Goal: Contribute content: Add original content to the website for others to see

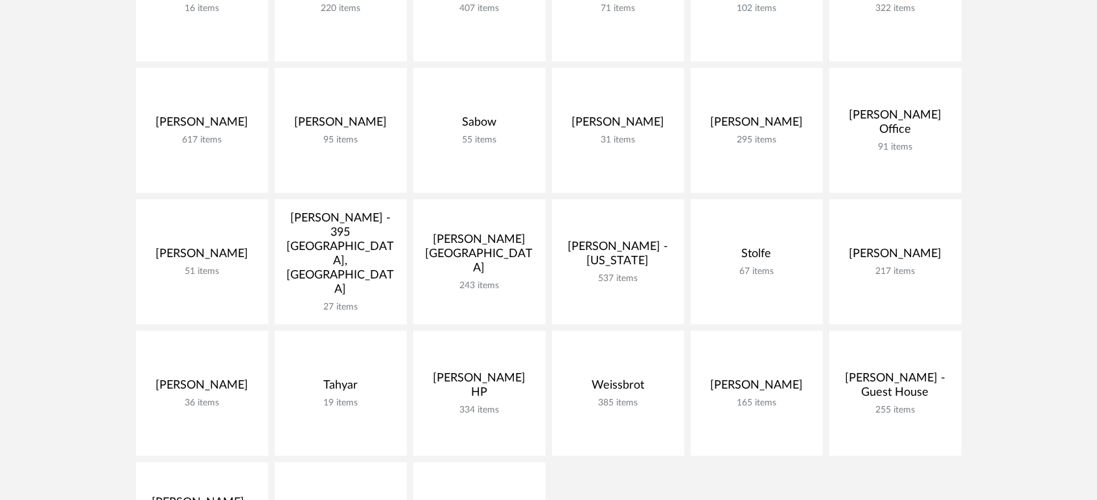
scroll to position [575, 0]
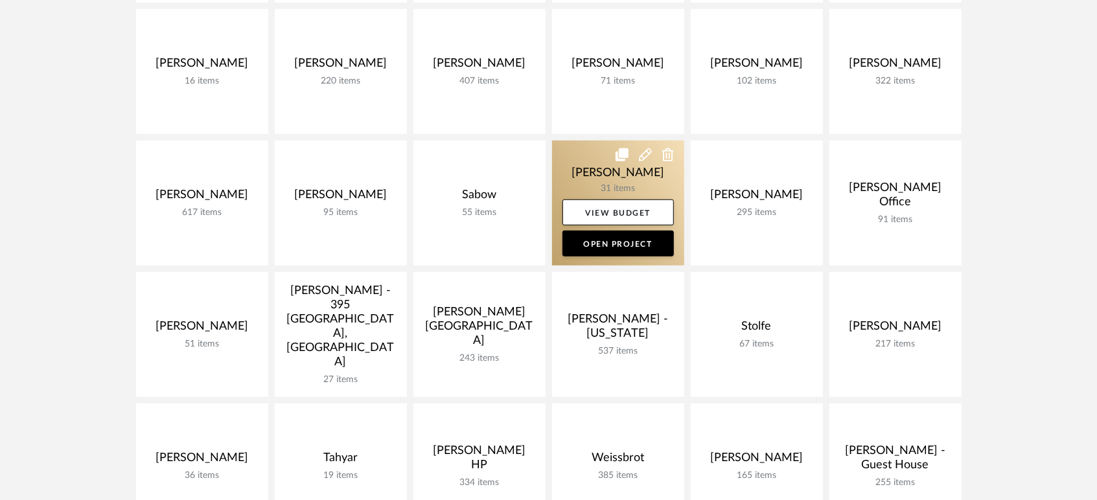
click at [575, 168] on link at bounding box center [618, 203] width 132 height 125
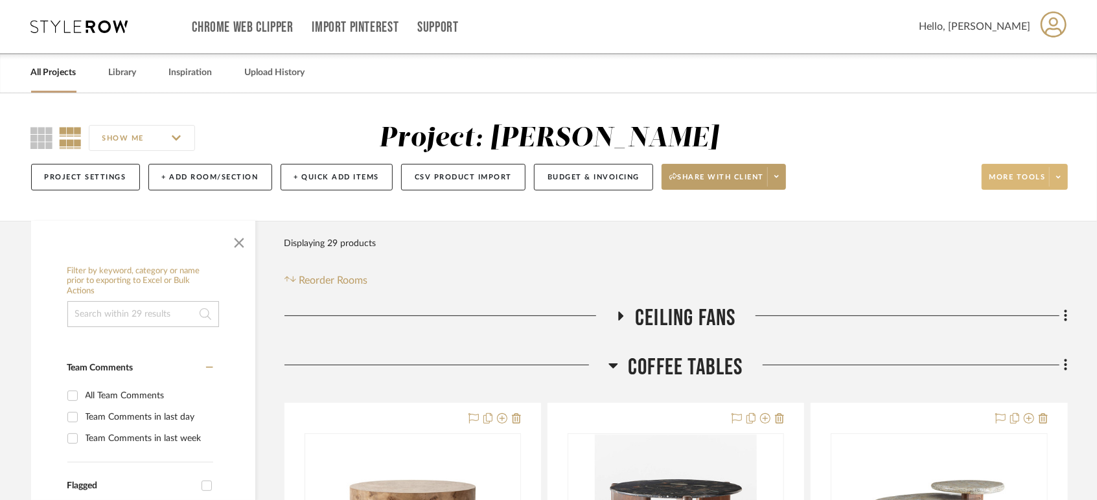
click at [1034, 175] on span "More tools" at bounding box center [1017, 181] width 56 height 19
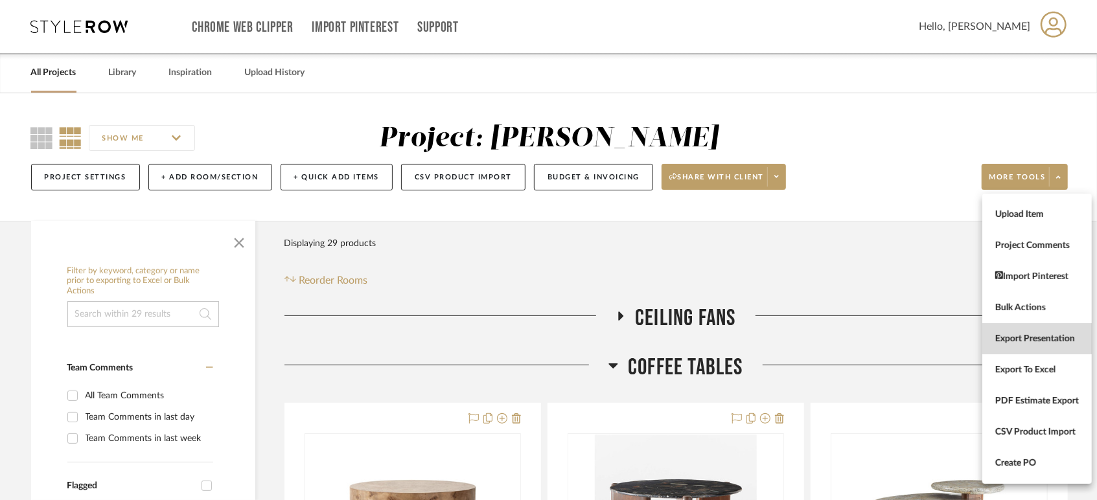
click at [1040, 341] on span "Export Presentation" at bounding box center [1037, 338] width 84 height 11
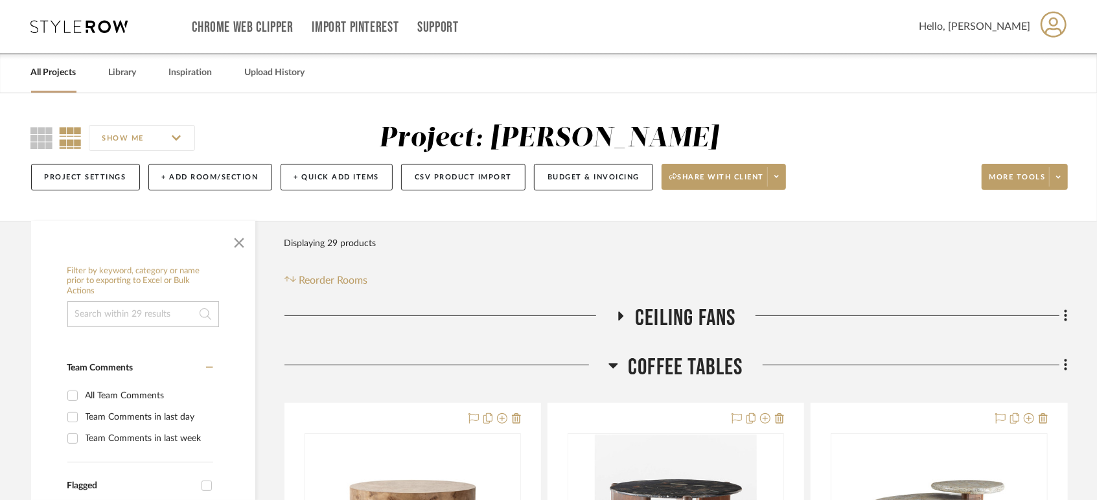
click at [61, 72] on link "All Projects" at bounding box center [53, 72] width 45 height 17
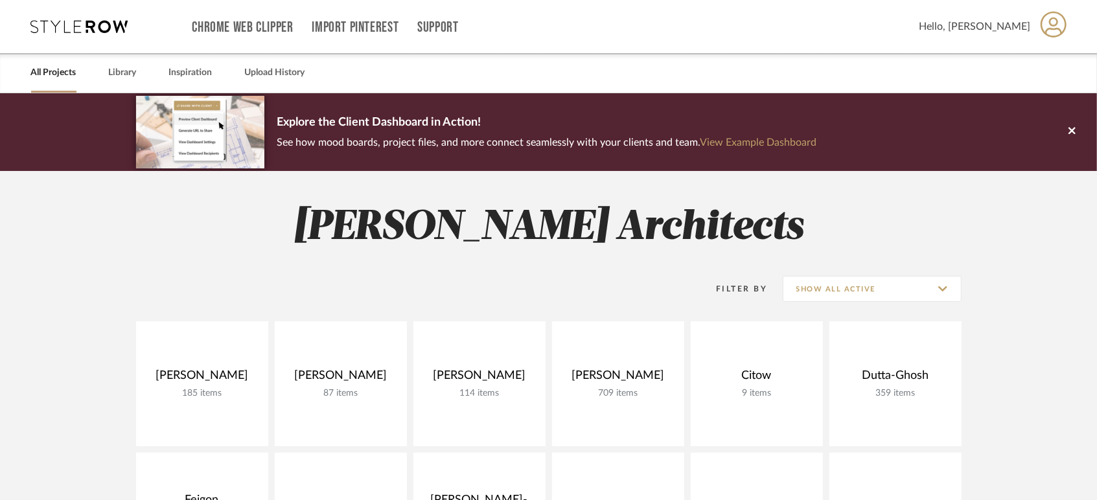
scroll to position [720, 0]
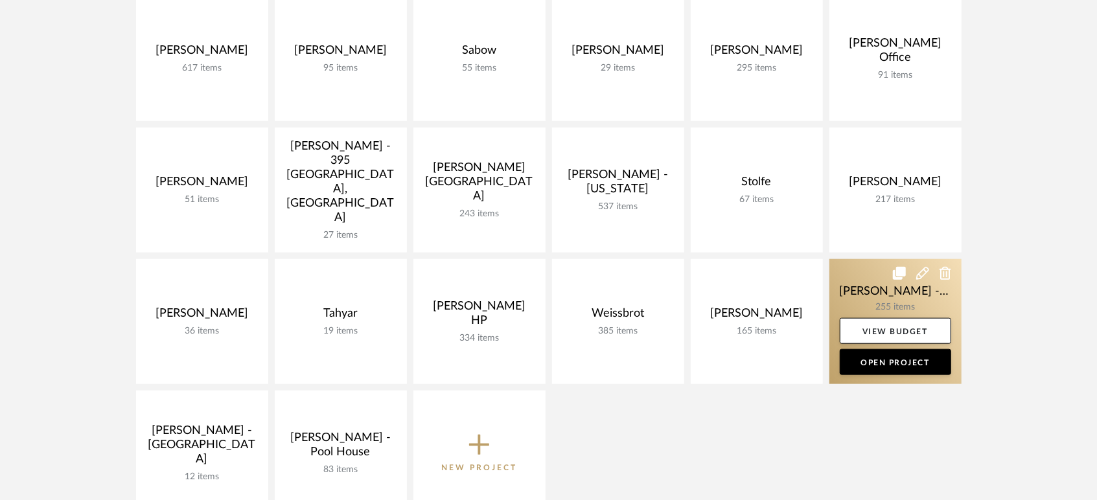
click at [855, 290] on link at bounding box center [895, 321] width 132 height 125
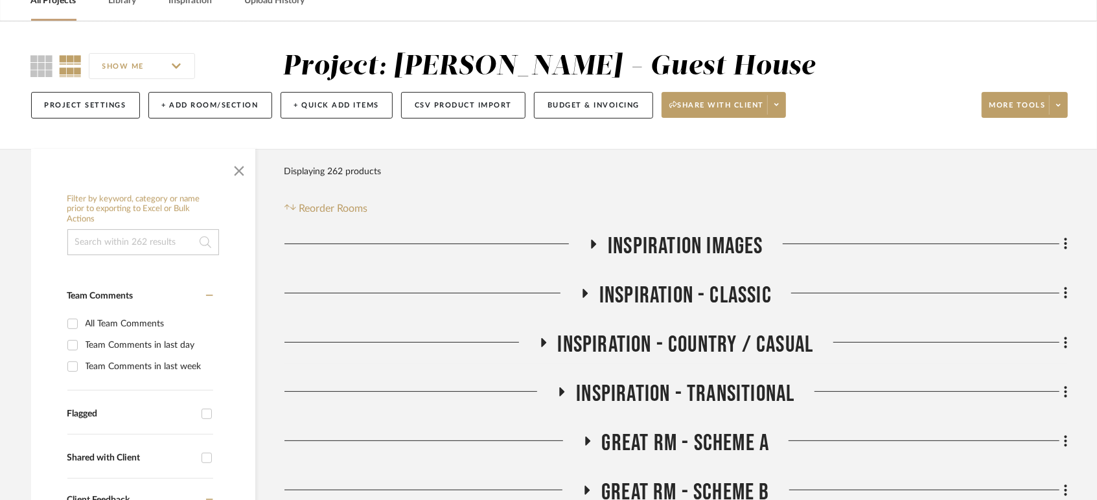
scroll to position [288, 0]
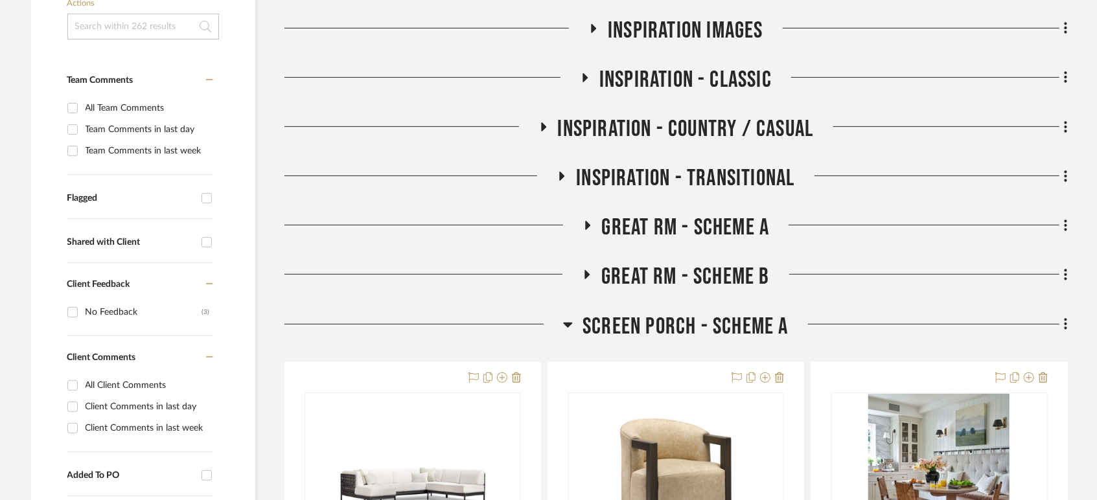
click at [665, 225] on span "Great Rm - Scheme A" at bounding box center [686, 228] width 168 height 28
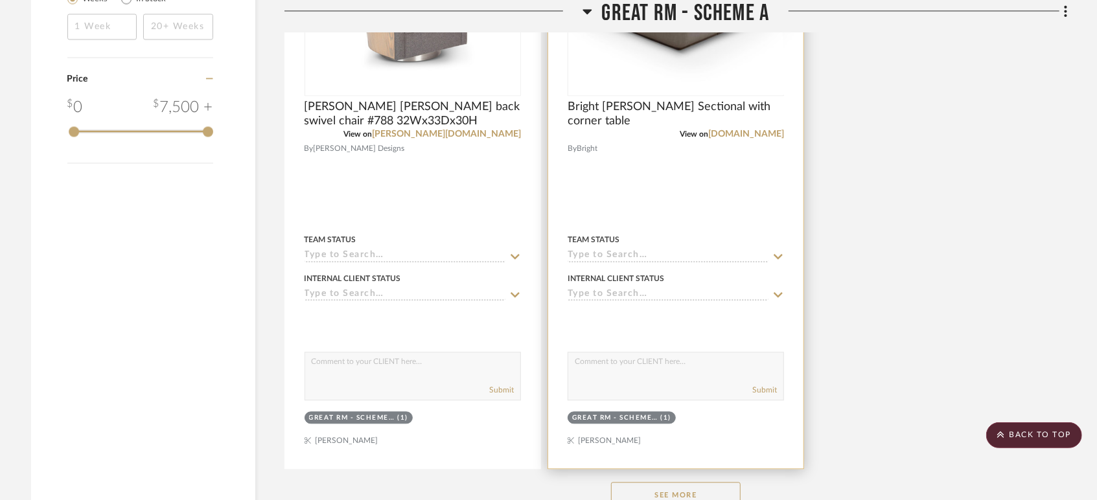
scroll to position [1943, 0]
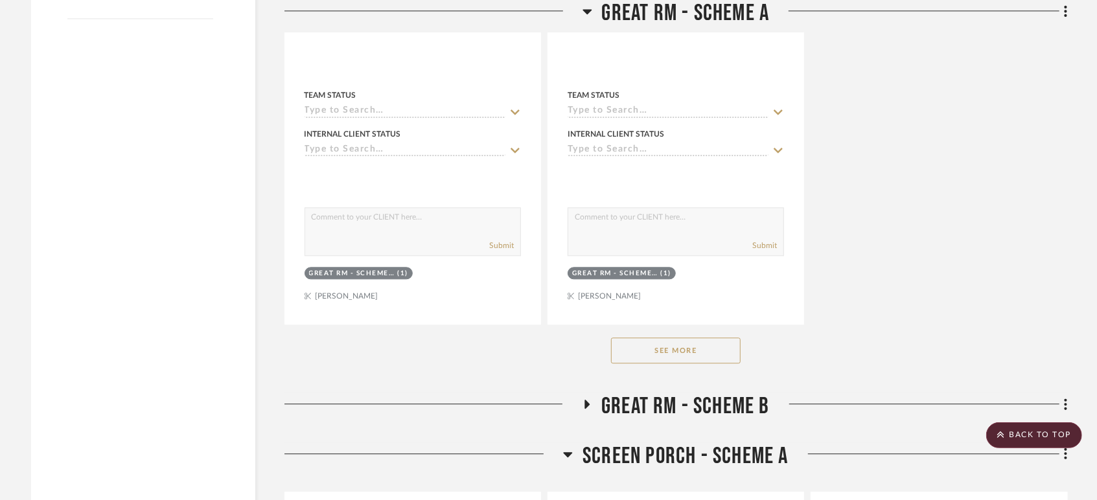
click at [674, 355] on button "See More" at bounding box center [676, 350] width 130 height 26
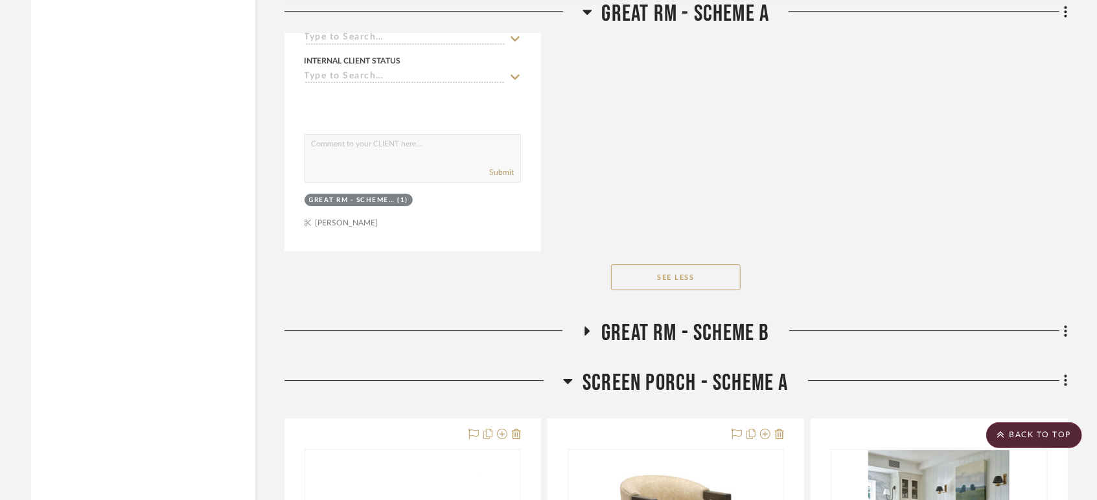
scroll to position [2663, 0]
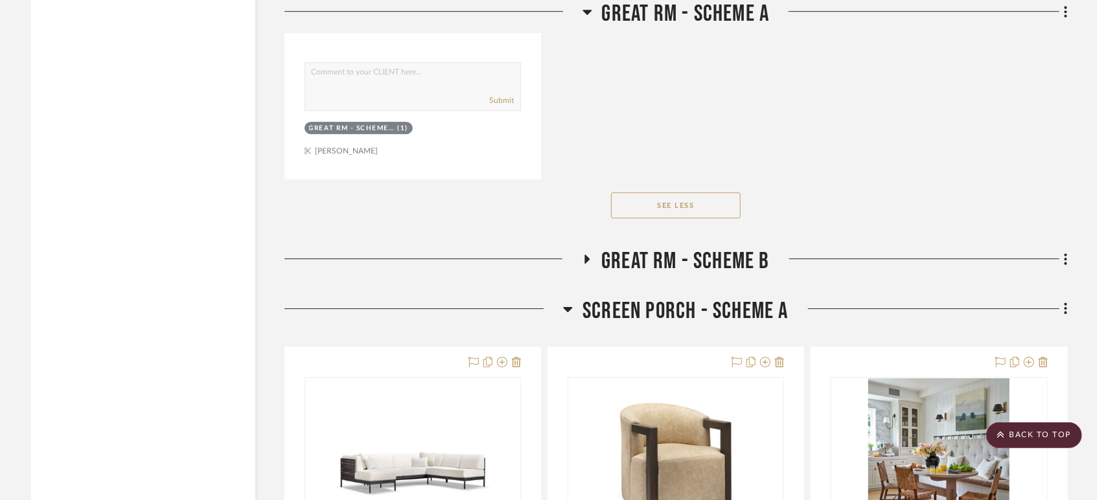
click at [696, 268] on span "Great Rm - Scheme B" at bounding box center [685, 261] width 168 height 28
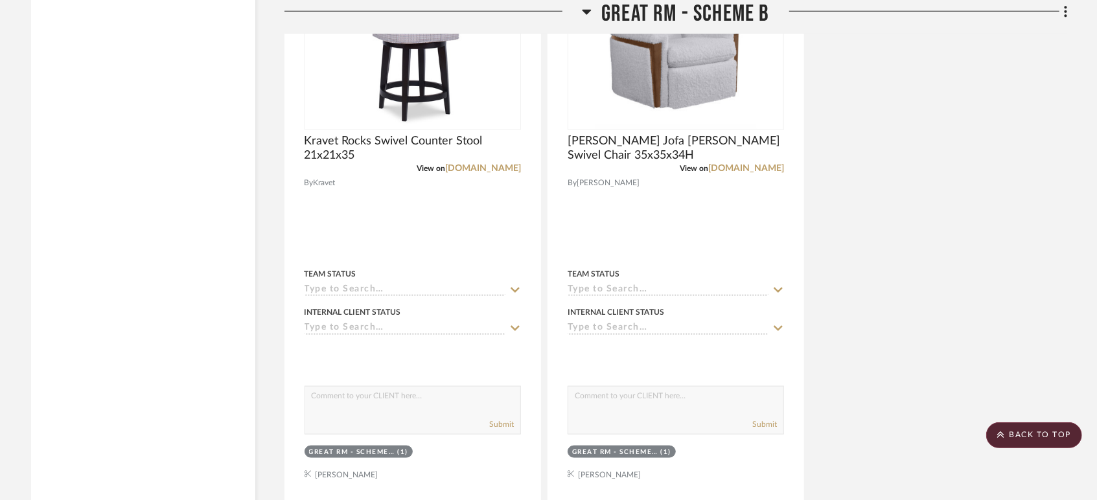
scroll to position [4390, 0]
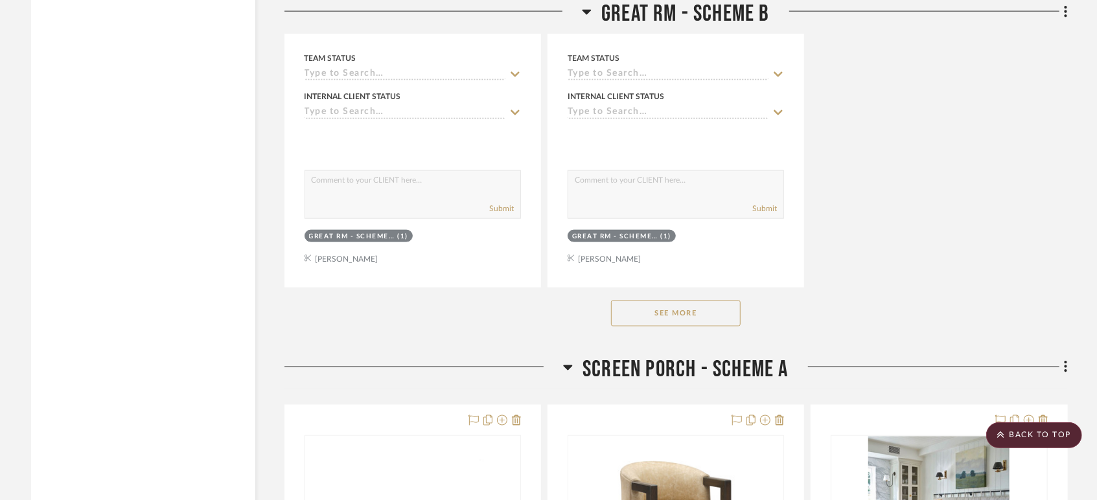
click at [687, 315] on button "See More" at bounding box center [676, 314] width 130 height 26
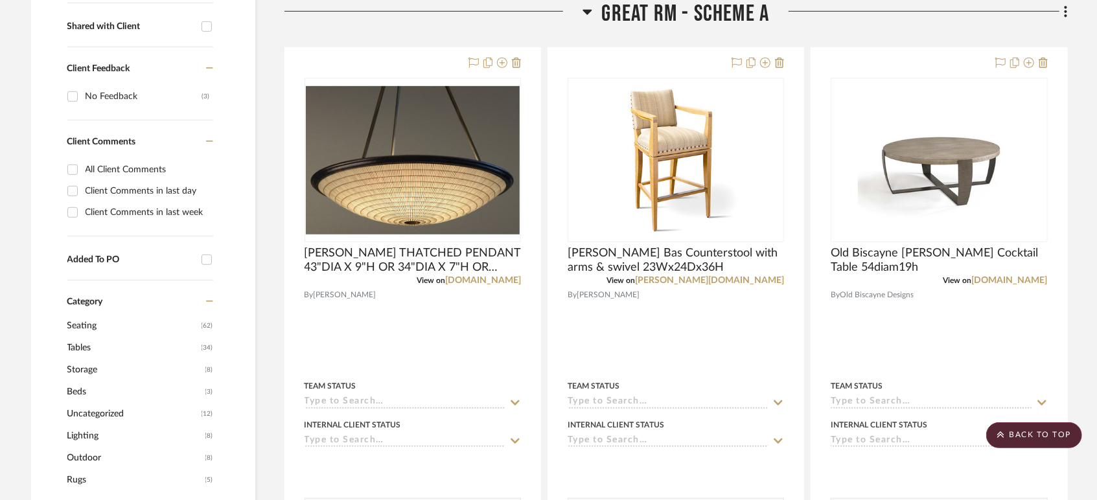
scroll to position [431, 0]
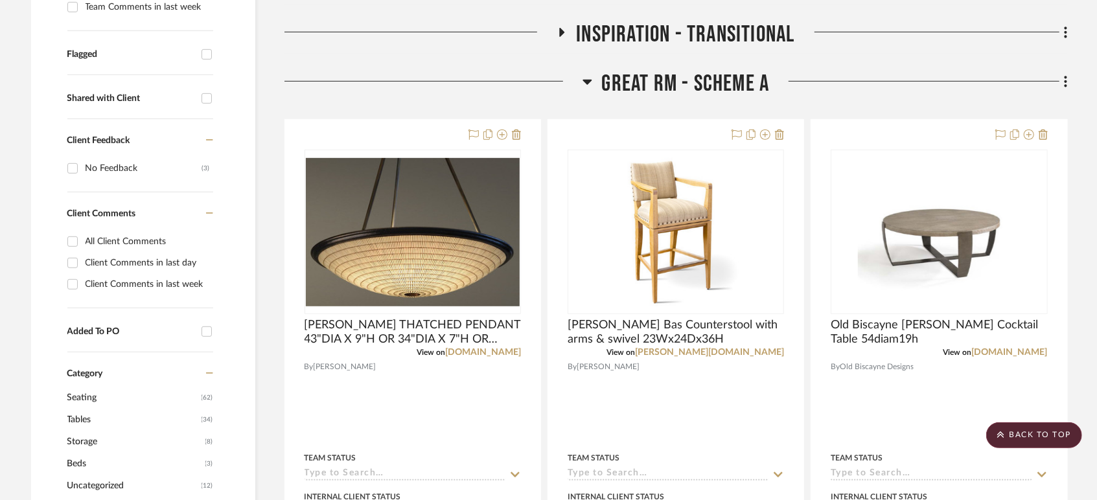
click at [1062, 82] on fa-icon at bounding box center [1063, 82] width 8 height 21
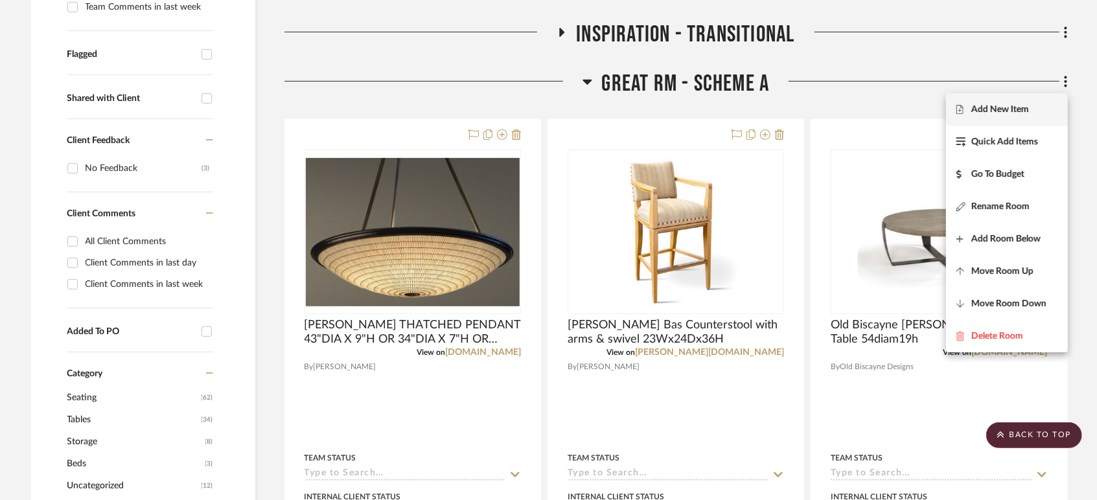
click at [1022, 104] on span "Add New Item" at bounding box center [1000, 109] width 58 height 11
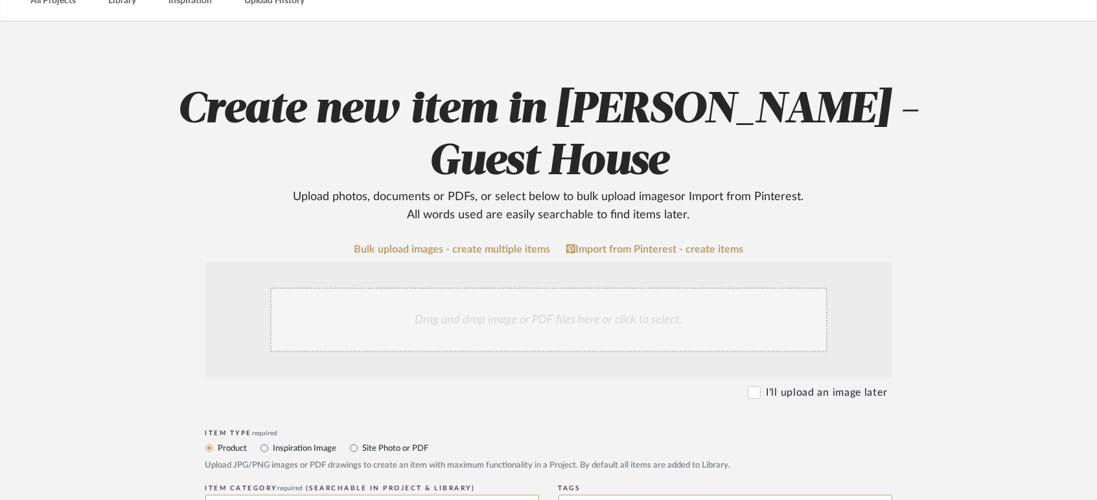
scroll to position [144, 0]
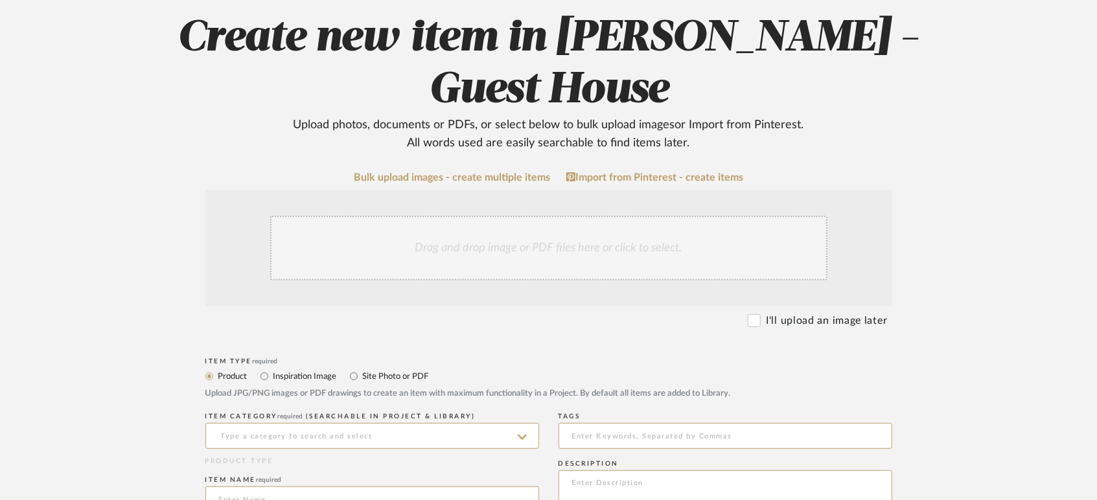
click at [541, 216] on div "Drag and drop image or PDF files here or click to select." at bounding box center [548, 248] width 557 height 65
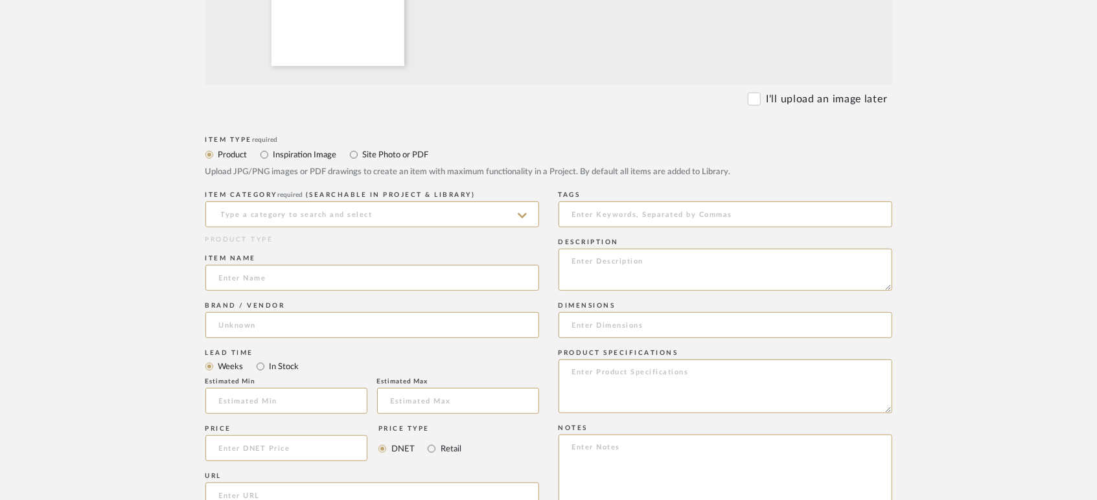
scroll to position [575, 0]
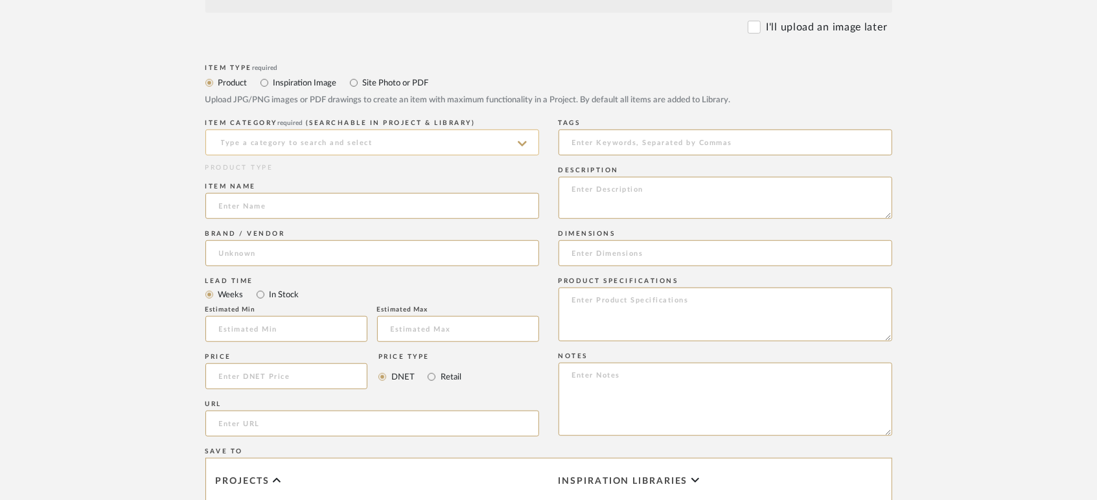
click at [304, 130] on input at bounding box center [372, 143] width 334 height 26
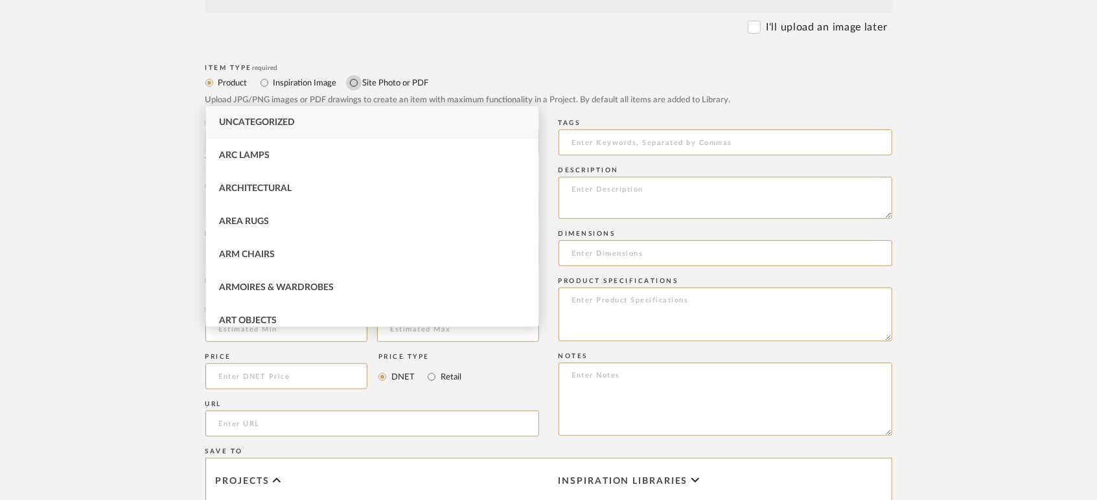
click at [355, 75] on input "Site Photo or PDF" at bounding box center [354, 83] width 16 height 16
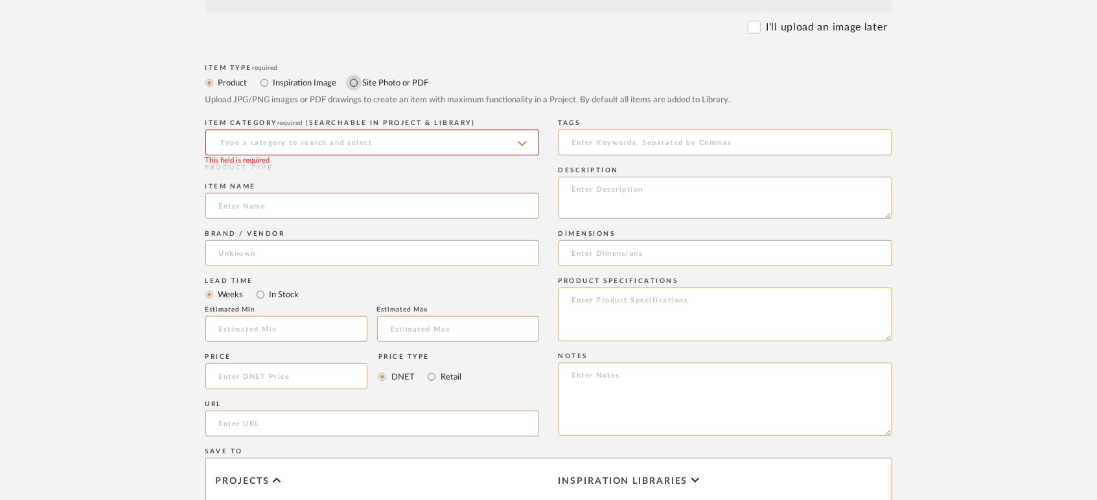
click at [352, 75] on input "Site Photo or PDF" at bounding box center [354, 83] width 16 height 16
radio input "true"
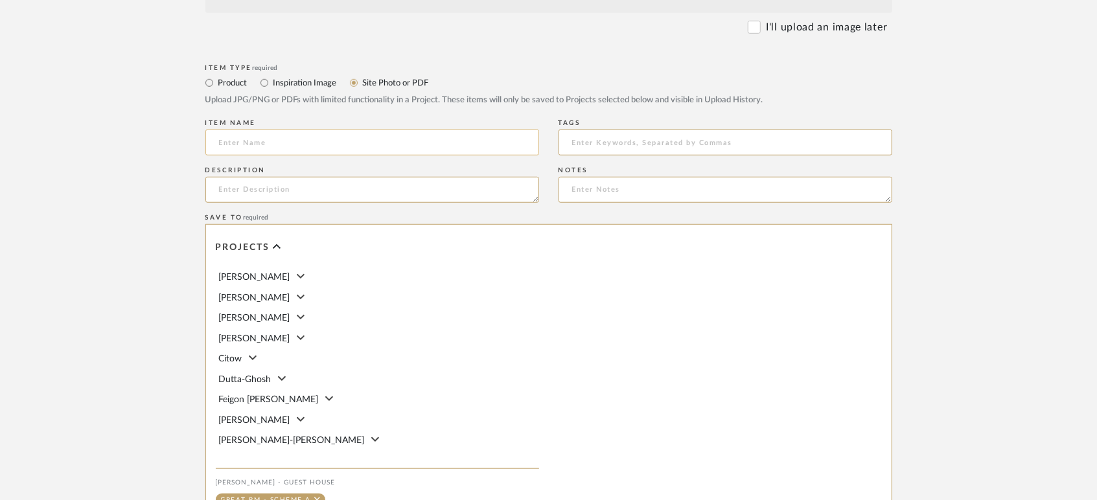
click at [253, 130] on input at bounding box center [372, 143] width 334 height 26
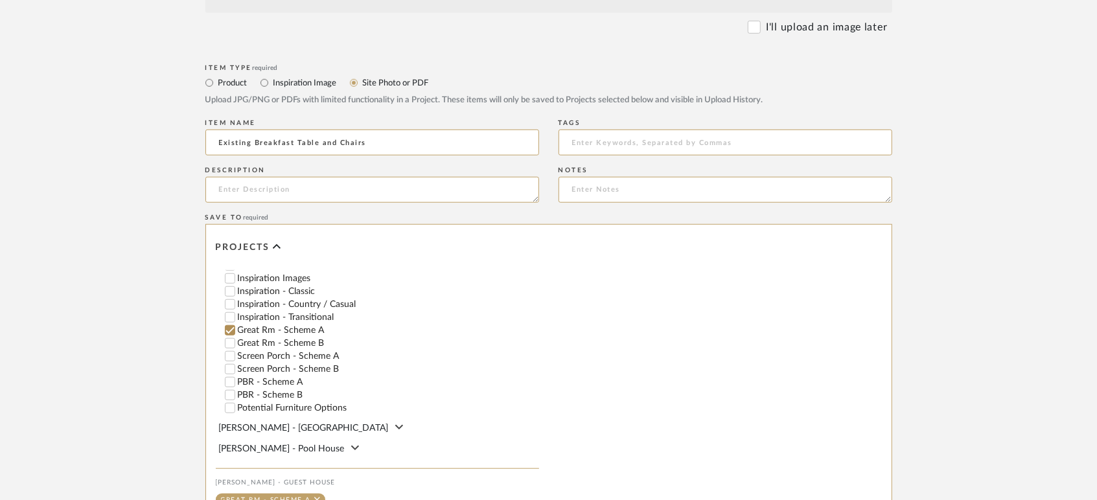
scroll to position [697, 0]
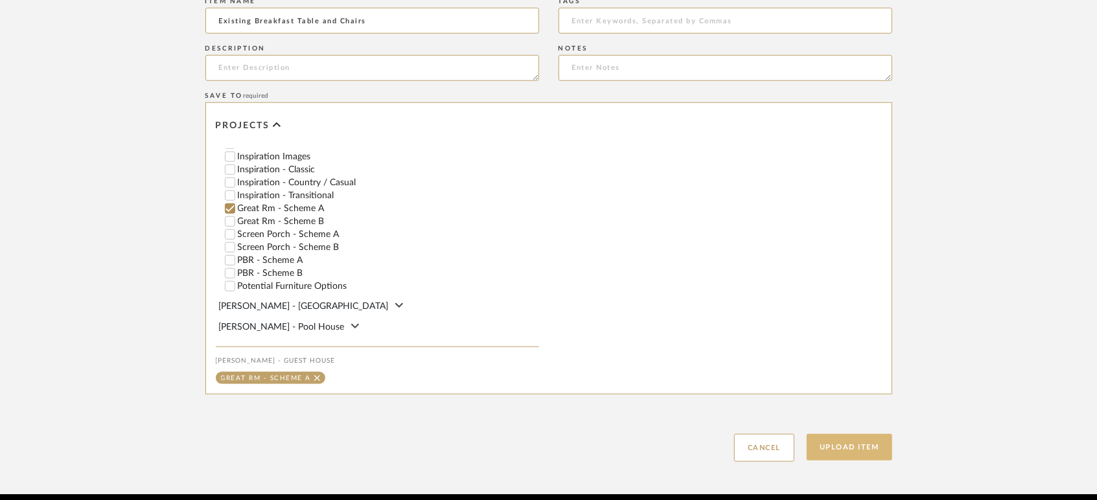
type input "Existing Breakfast Table and Chairs"
click at [856, 434] on button "Upload Item" at bounding box center [849, 447] width 86 height 27
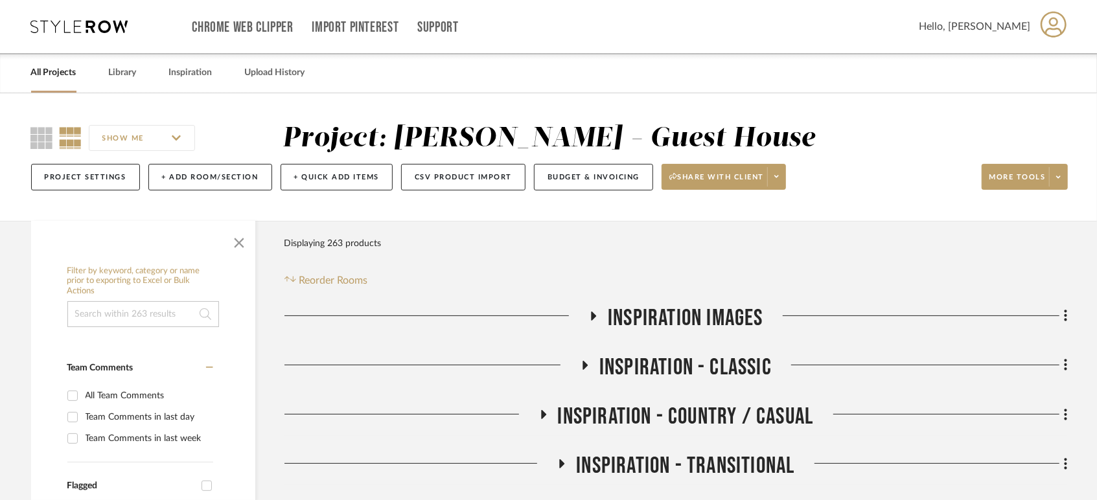
scroll to position [501, 0]
